Goal: Browse casually: Explore the website without a specific task or goal

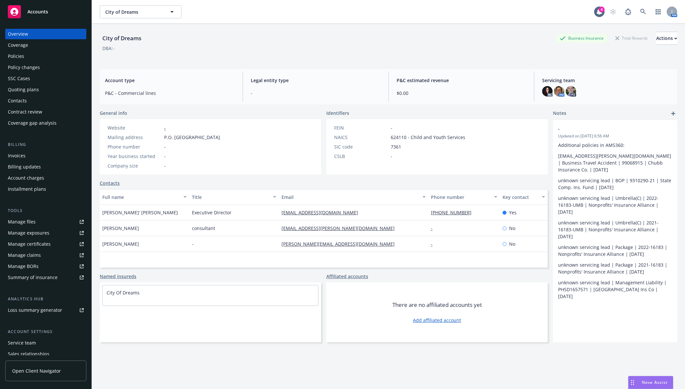
scroll to position [24, 0]
